Goal: Find specific page/section

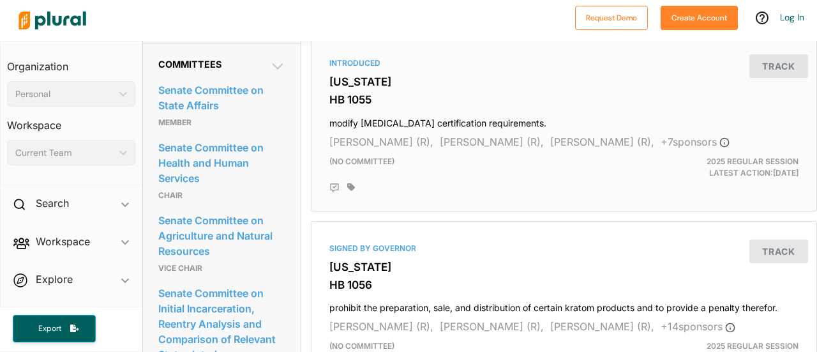
scroll to position [555, 0]
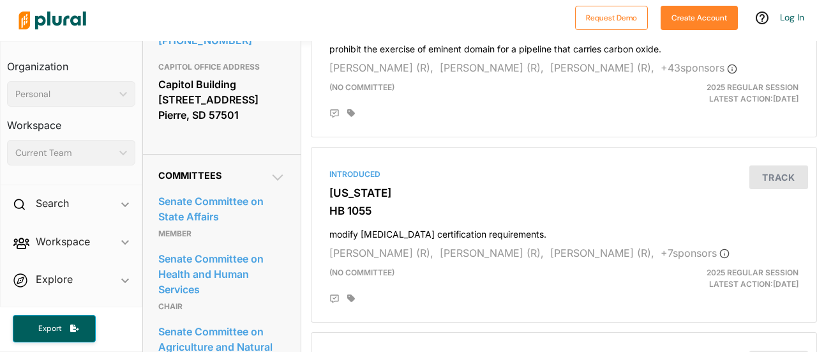
click at [83, 20] on img at bounding box center [52, 20] width 89 height 45
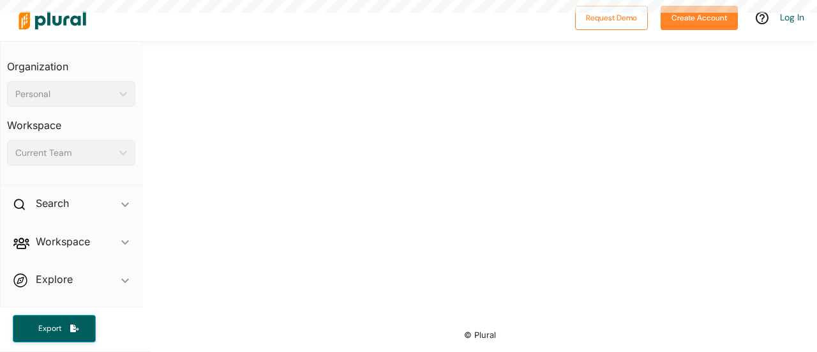
click at [83, 20] on html "Request Demo Create Account Log In Organization Personal ic_keyboard_arrow_down…" at bounding box center [408, 176] width 817 height 352
